Goal: Find specific page/section: Find specific page/section

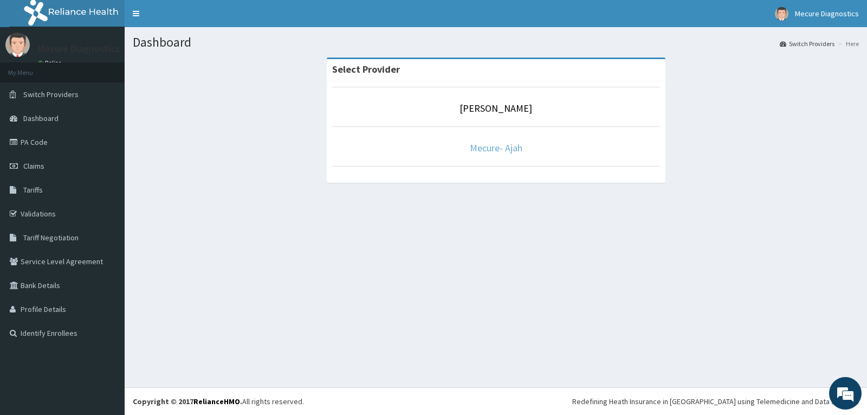
click at [497, 148] on link "Mecure- Ajah" at bounding box center [496, 148] width 53 height 12
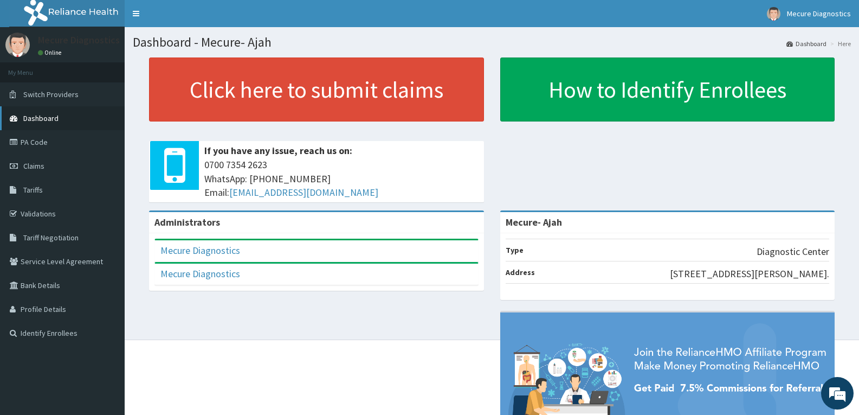
click at [48, 119] on span "Dashboard" at bounding box center [40, 118] width 35 height 10
click at [43, 142] on link "PA Code" at bounding box center [62, 142] width 125 height 24
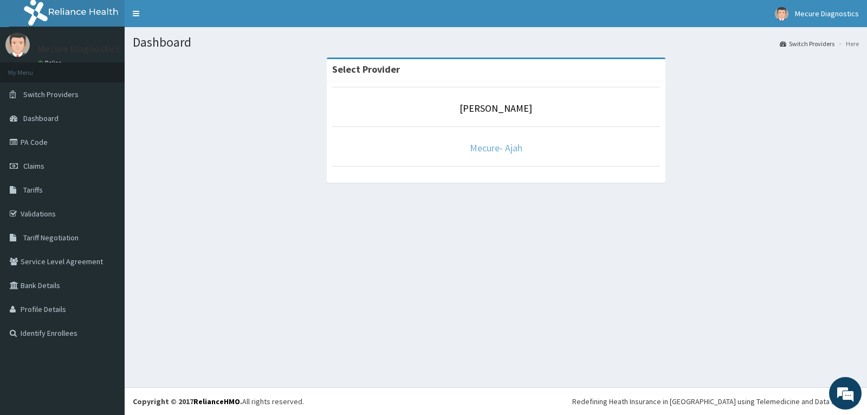
click at [497, 149] on link "Mecure- Ajah" at bounding box center [496, 148] width 53 height 12
